Goal: Information Seeking & Learning: Check status

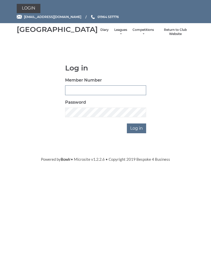
type input "0091"
click at [137, 133] on input "Log in" at bounding box center [136, 128] width 19 height 10
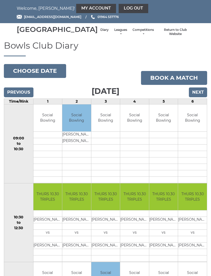
click at [114, 36] on link "Leagues" at bounding box center [121, 32] width 14 height 8
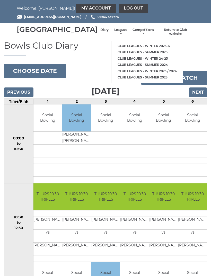
click at [139, 47] on link "Club leagues - Winter 2025-6" at bounding box center [147, 46] width 72 height 6
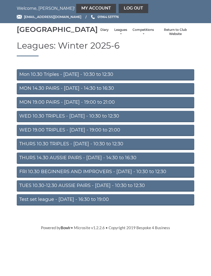
click at [116, 136] on link "WED 19.00 TRIPLES - Wednesday - 19:00 to 21:00" at bounding box center [106, 130] width 178 height 11
